Goal: Transaction & Acquisition: Purchase product/service

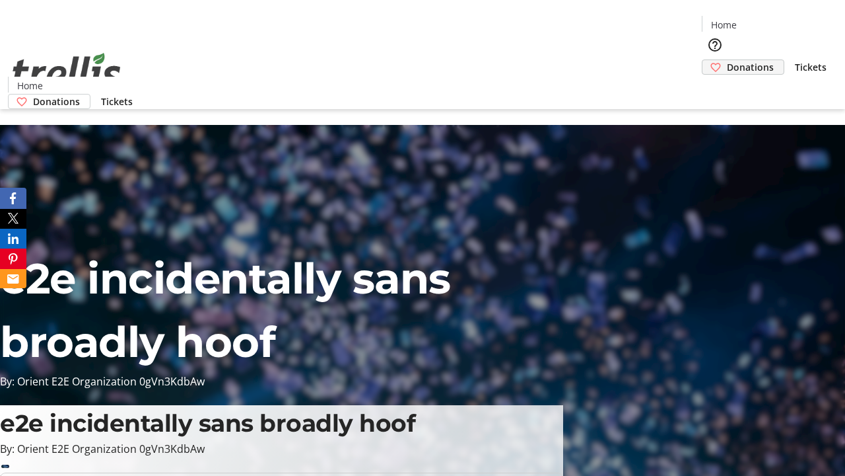
click at [727, 60] on span "Donations" at bounding box center [750, 67] width 47 height 14
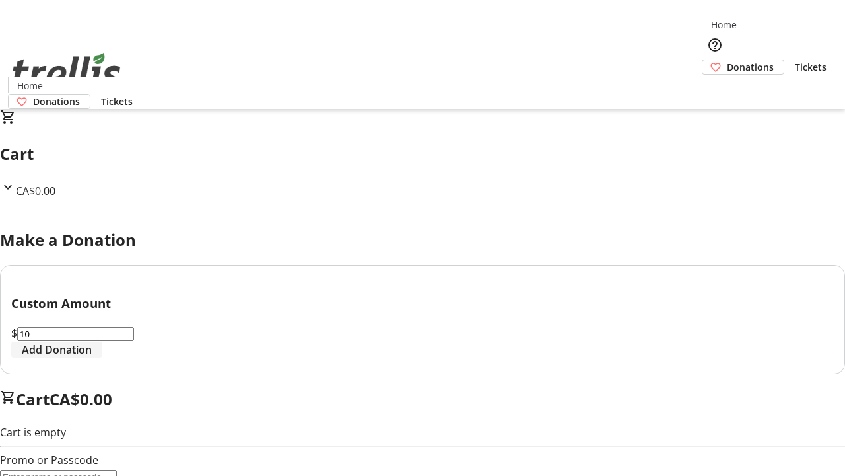
click at [92, 357] on span "Add Donation" at bounding box center [57, 349] width 70 height 16
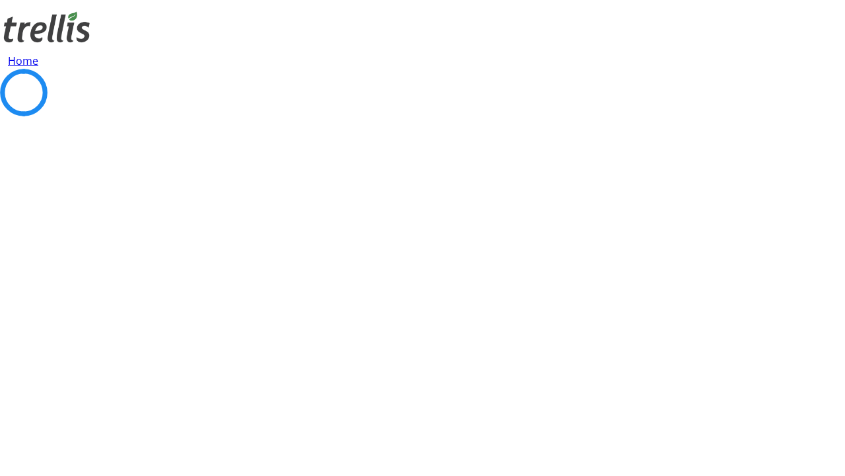
select select "CA"
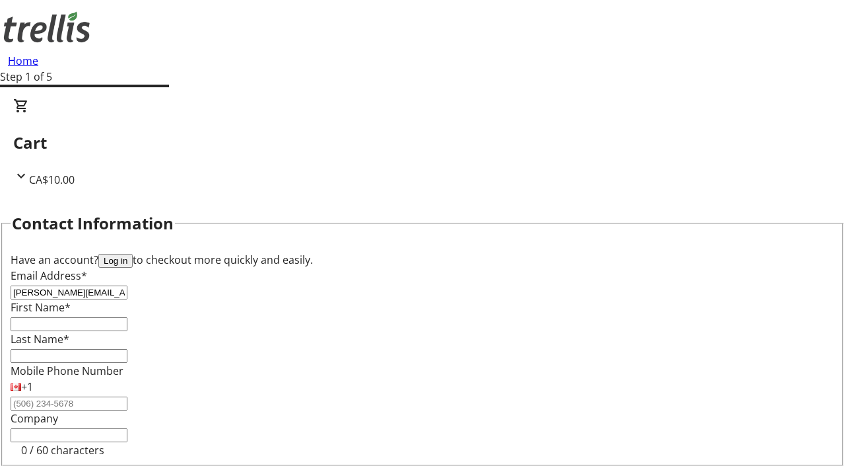
type input "[PERSON_NAME][EMAIL_ADDRESS][DOMAIN_NAME]"
type input "[PERSON_NAME]"
type input "[STREET_ADDRESS][PERSON_NAME]"
type input "Kelowna"
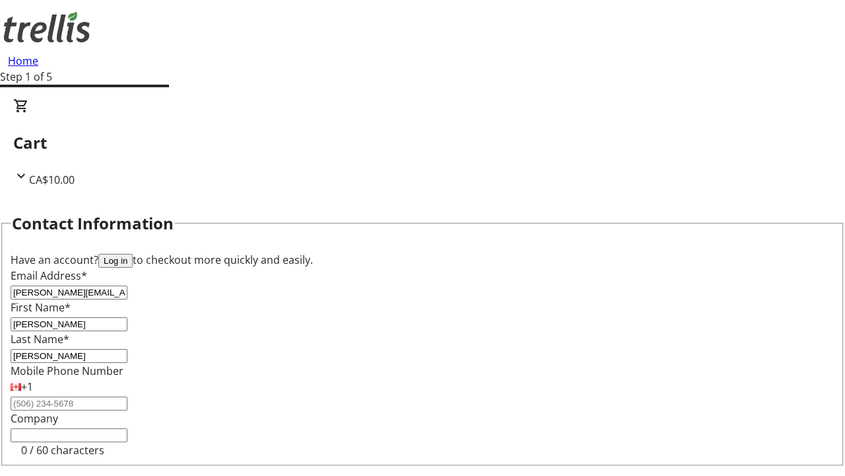
select select "BC"
type input "Kelowna"
type input "V1Y 0C2"
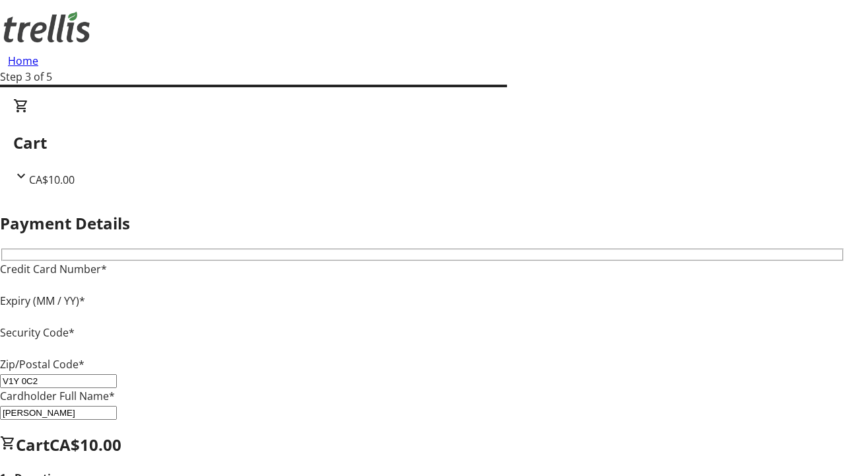
type input "V1Y 0C2"
